Goal: Task Accomplishment & Management: Manage account settings

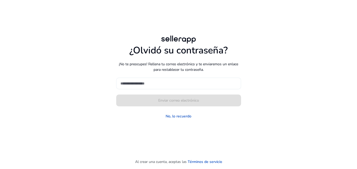
click at [188, 80] on input at bounding box center [178, 83] width 116 height 6
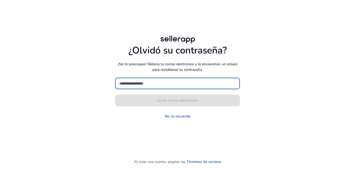
type input "**********"
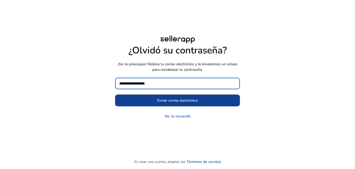
click at [177, 101] on span "Enviar correo electrónico" at bounding box center [177, 101] width 41 height 6
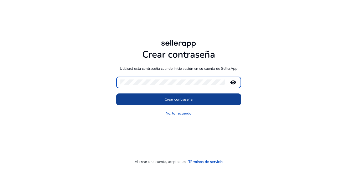
click at [206, 98] on span at bounding box center [178, 99] width 125 height 13
